Goal: Task Accomplishment & Management: Manage account settings

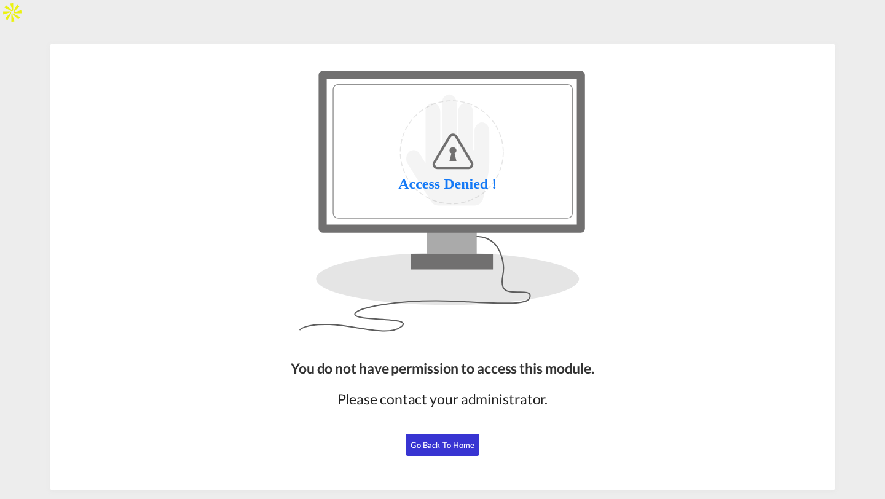
click at [466, 452] on button "Go Back to Home" at bounding box center [443, 445] width 74 height 22
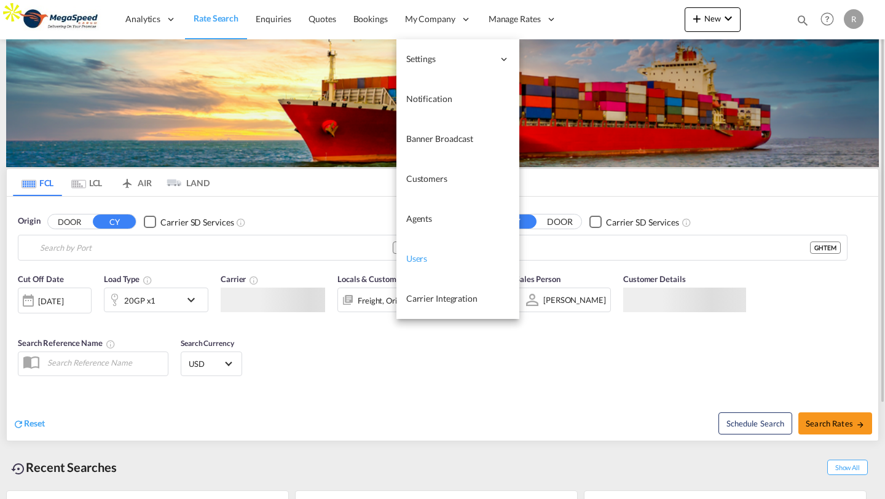
type input "[GEOGRAPHIC_DATA], [GEOGRAPHIC_DATA]"
type input "Tema, GHTEM"
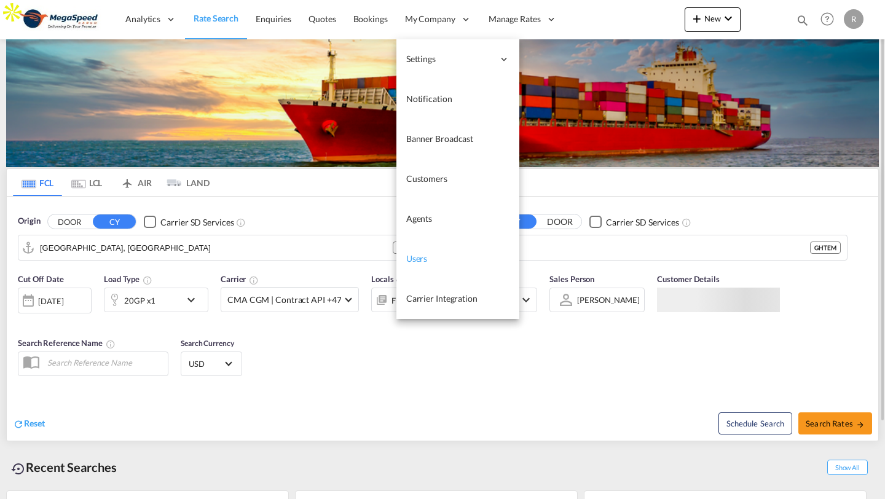
click at [414, 255] on span "Users" at bounding box center [417, 258] width 22 height 10
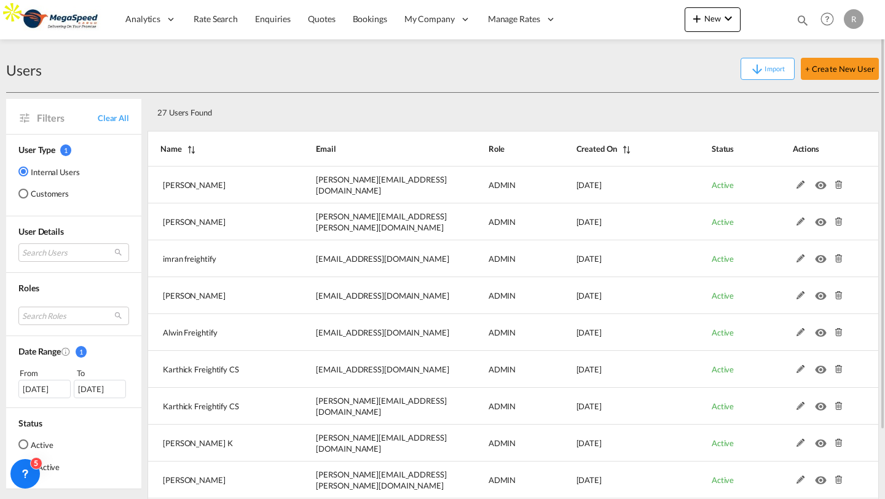
click at [268, 74] on div "Import + Create New User" at bounding box center [460, 69] width 837 height 22
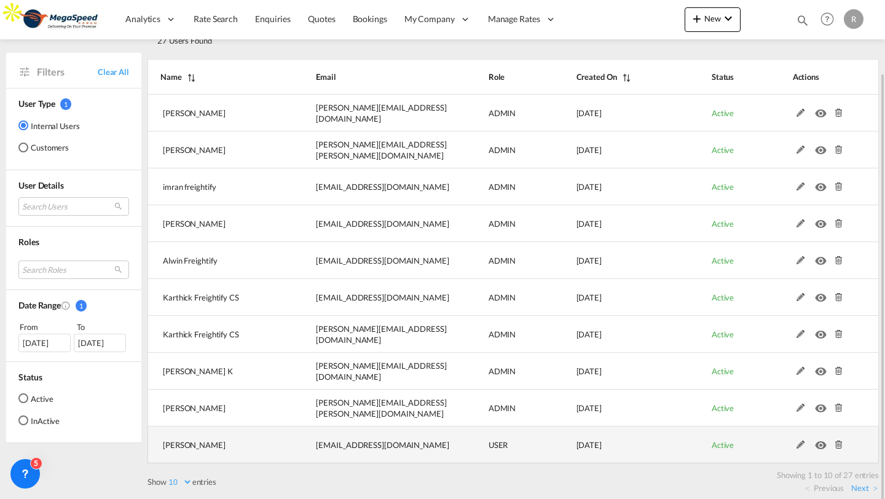
scroll to position [79, 0]
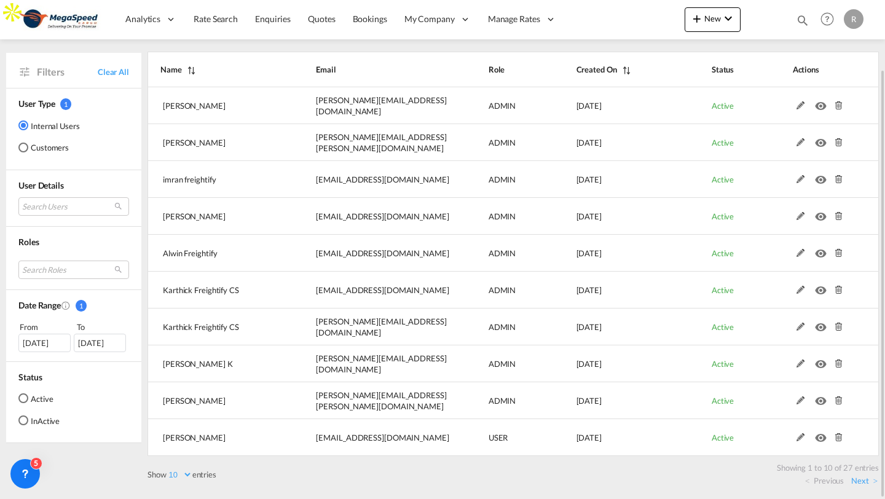
click at [171, 476] on select "10 25 50 100" at bounding box center [180, 474] width 26 height 10
select select "100"
click at [168, 469] on select "10 25 50 100" at bounding box center [180, 474] width 26 height 10
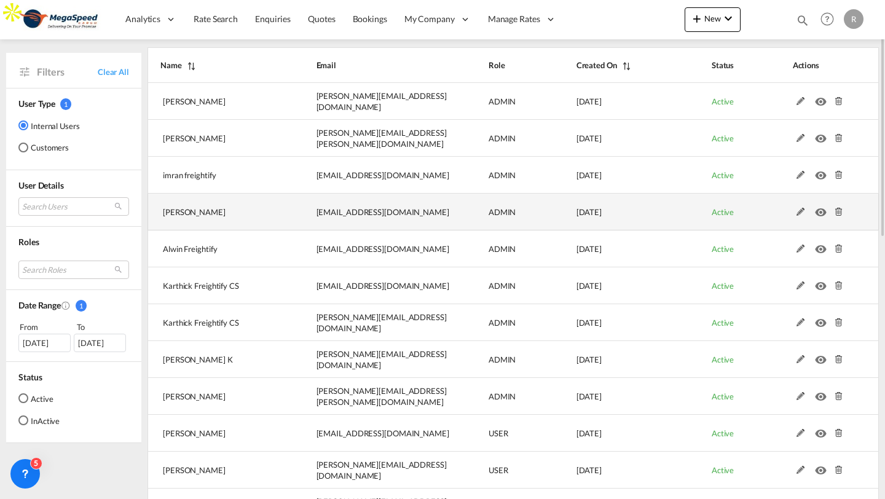
scroll to position [80, 0]
